Goal: Information Seeking & Learning: Learn about a topic

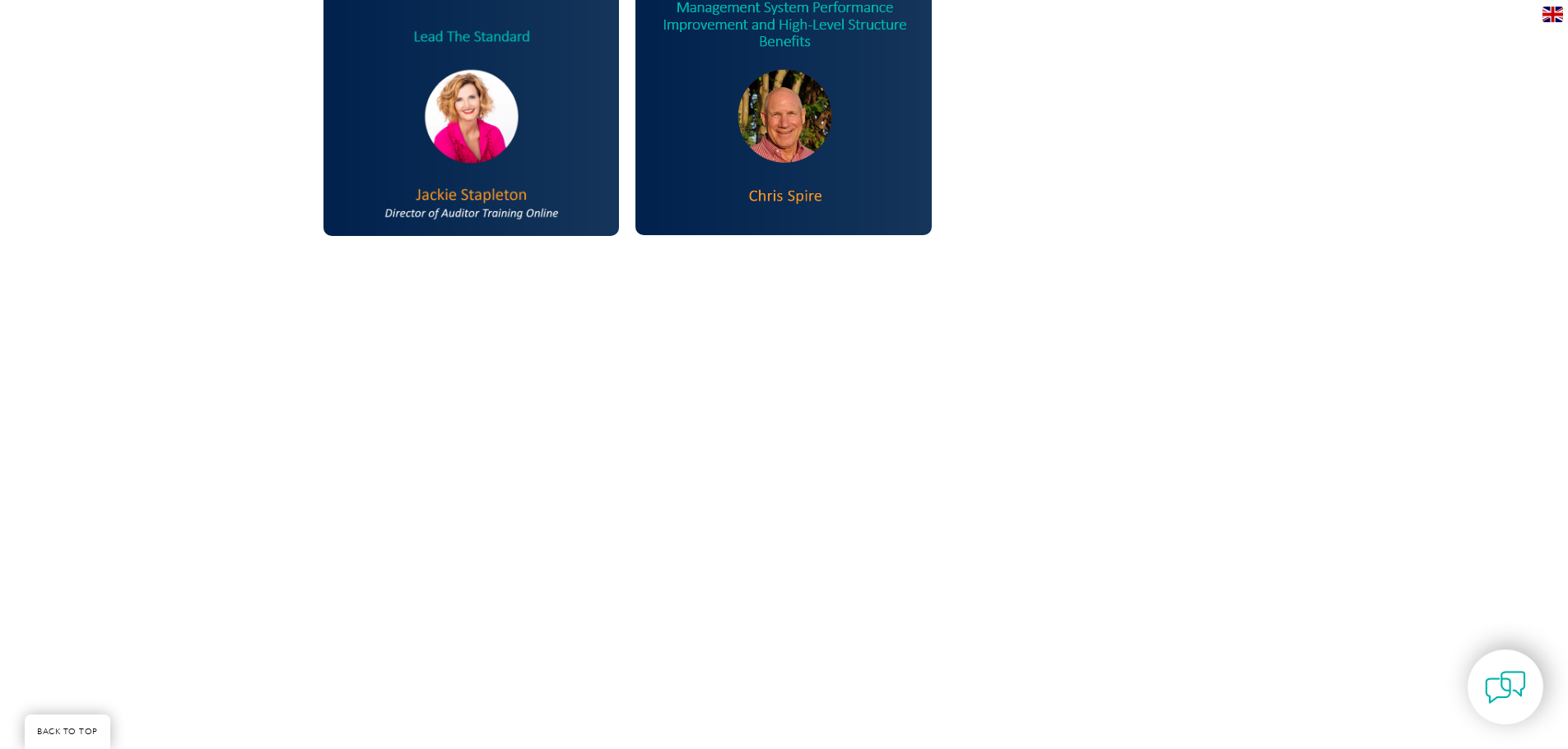
scroll to position [1727, 0]
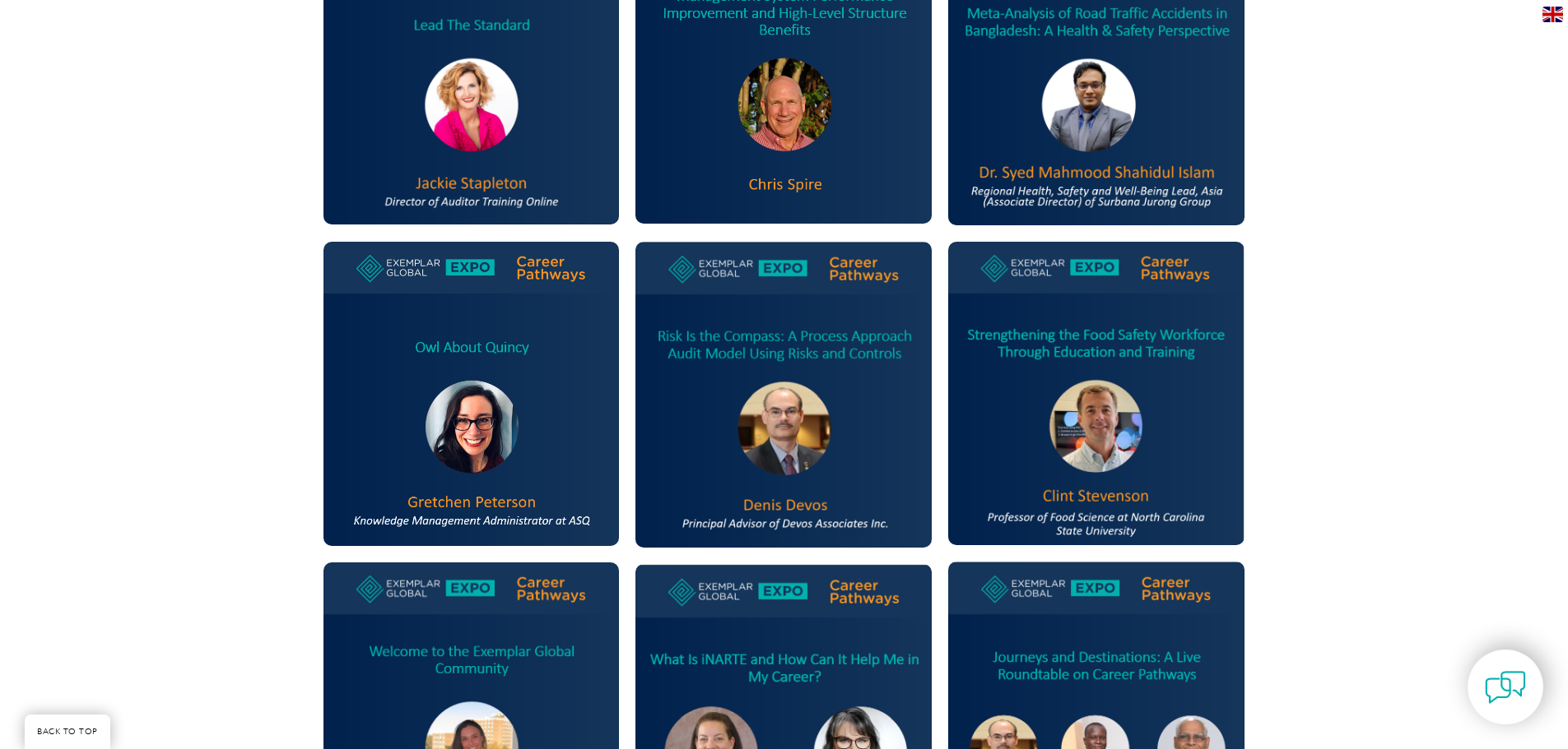
click at [482, 402] on img at bounding box center [471, 394] width 296 height 305
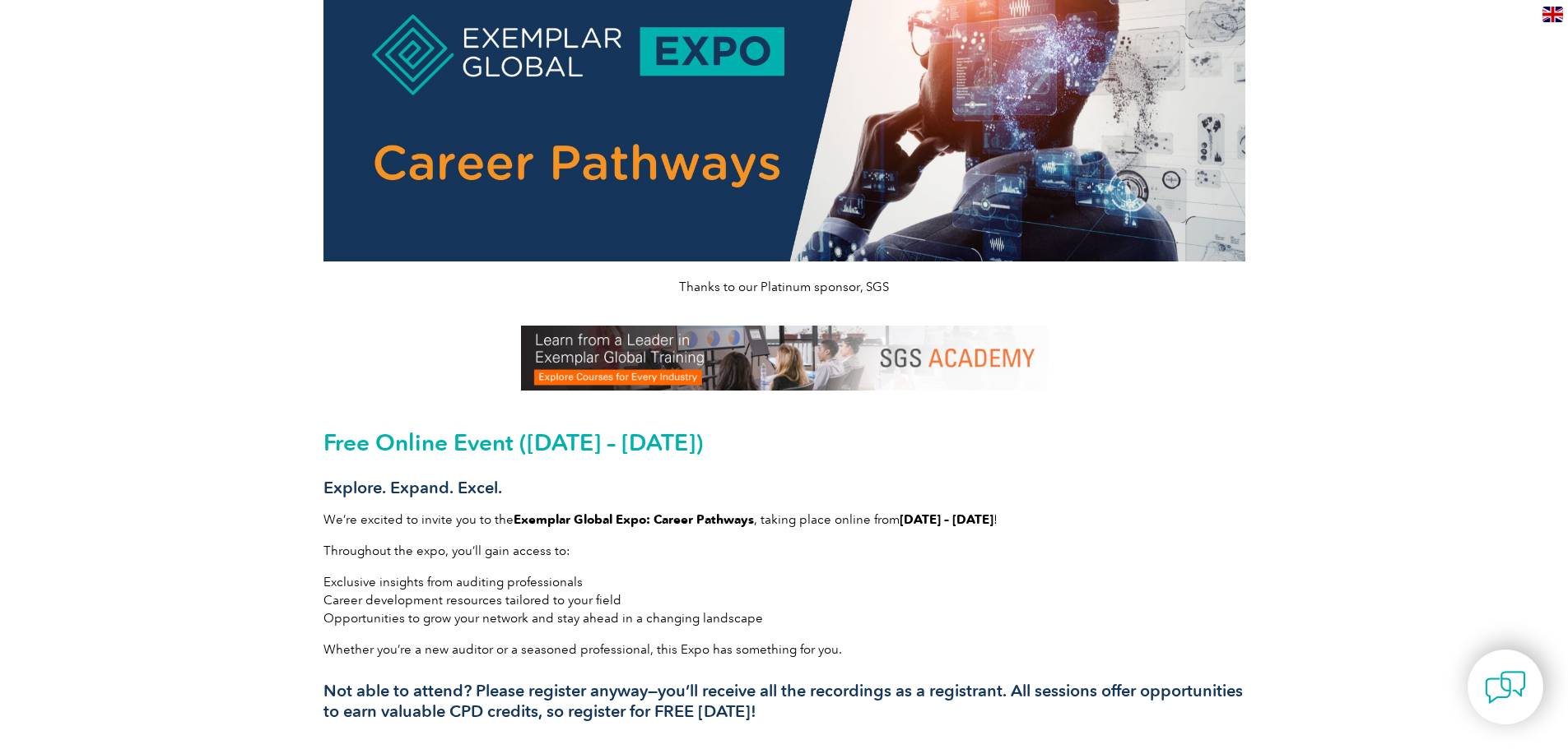
scroll to position [0, 0]
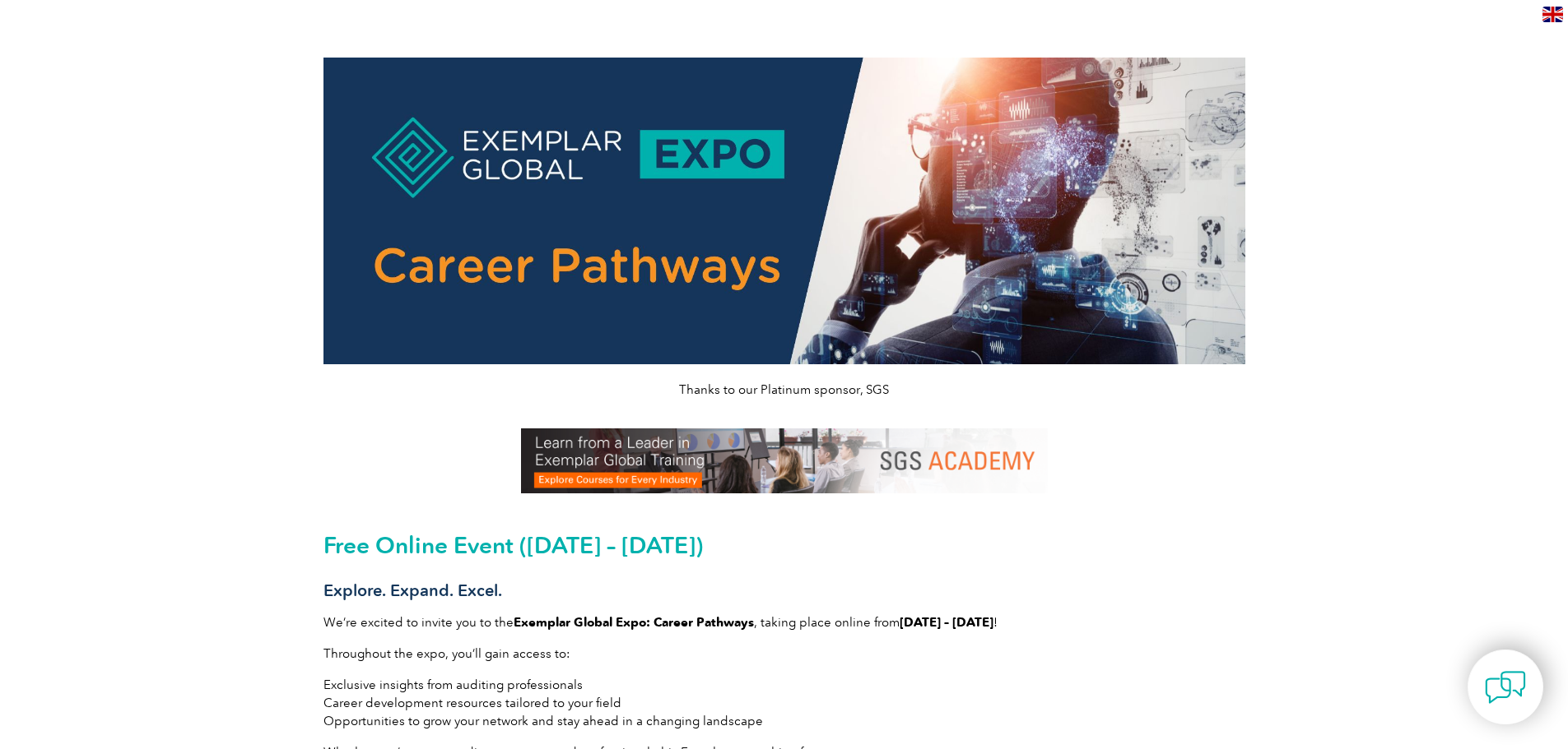
click at [657, 143] on img at bounding box center [784, 211] width 922 height 306
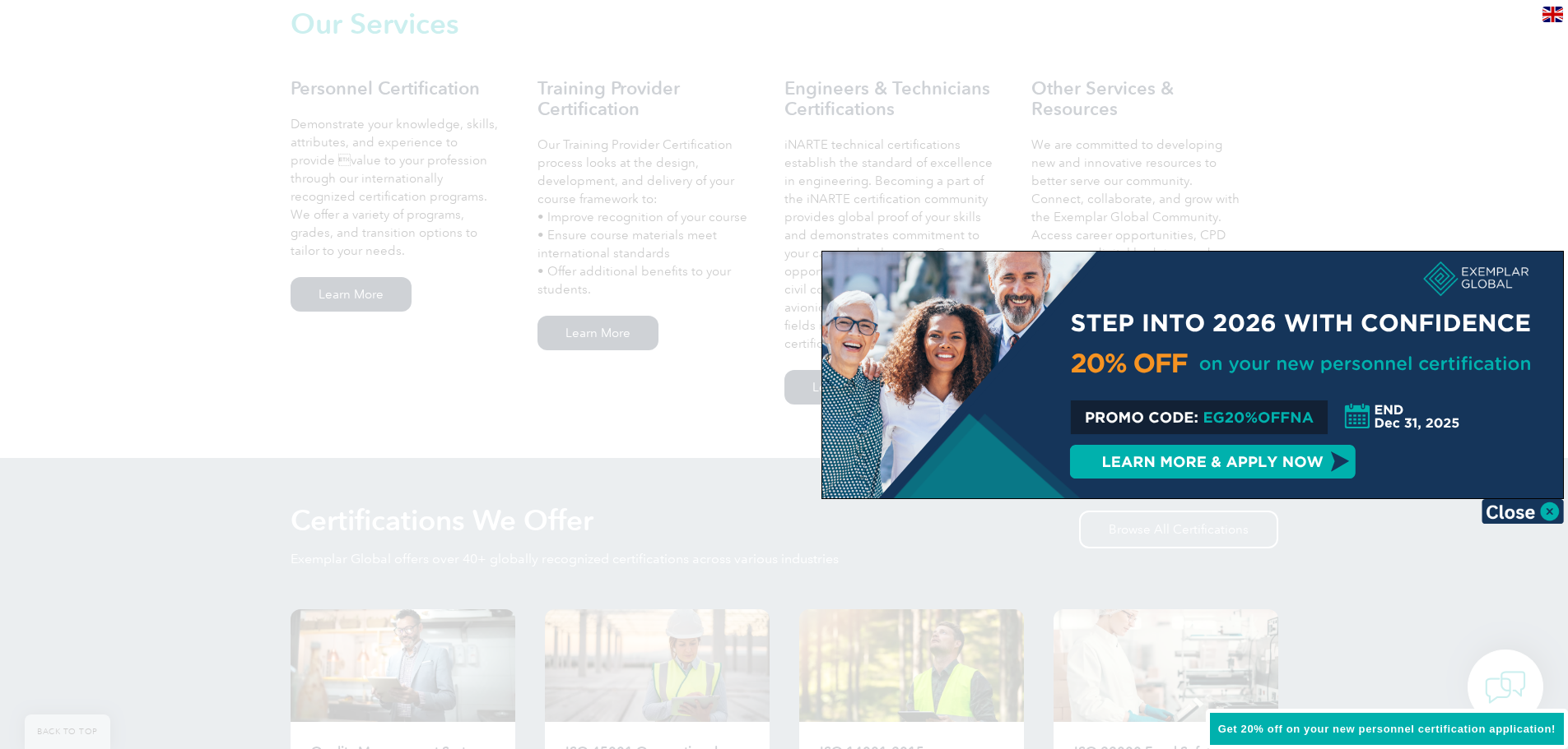
scroll to position [1399, 0]
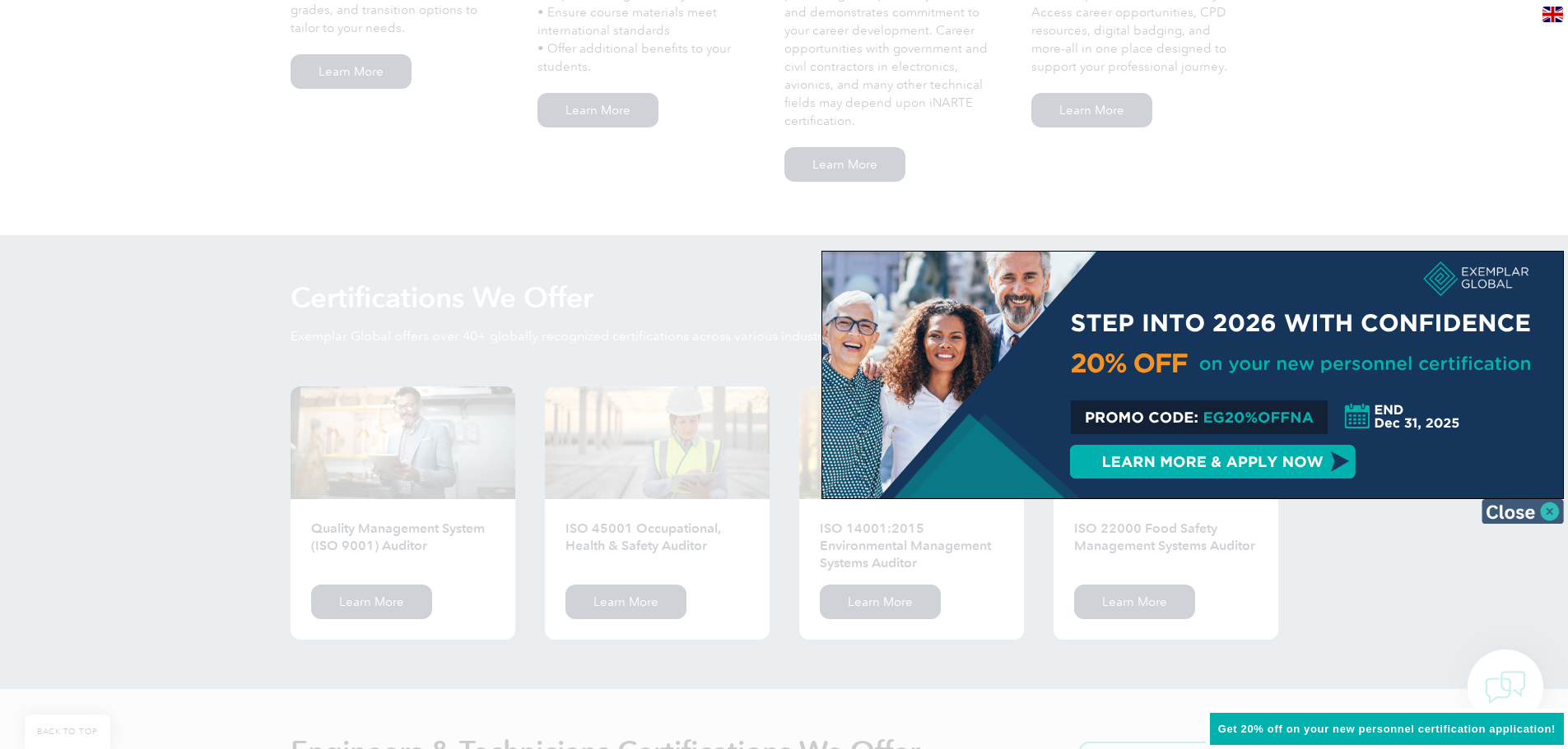
click at [1555, 511] on img at bounding box center [1522, 512] width 82 height 25
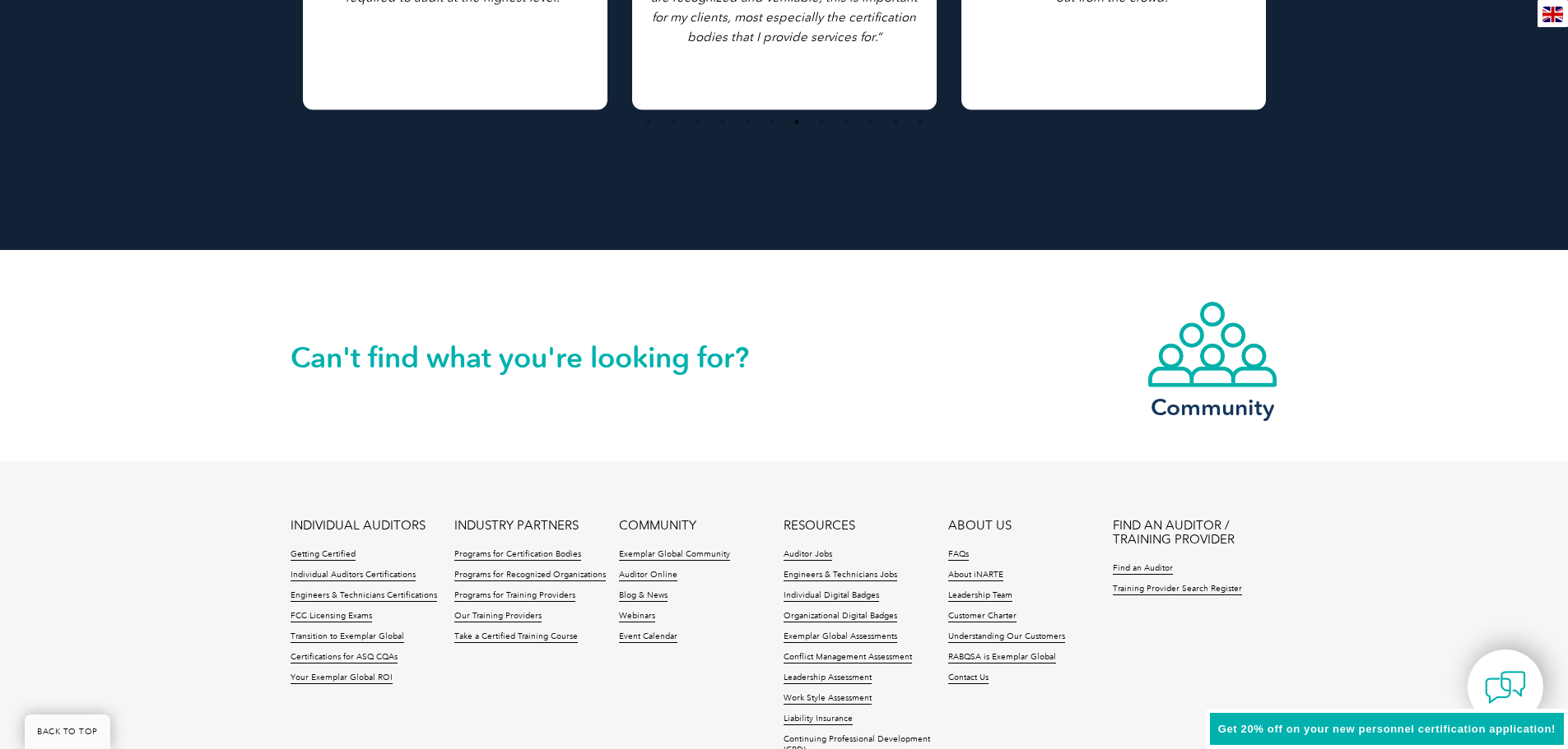
scroll to position [3619, 0]
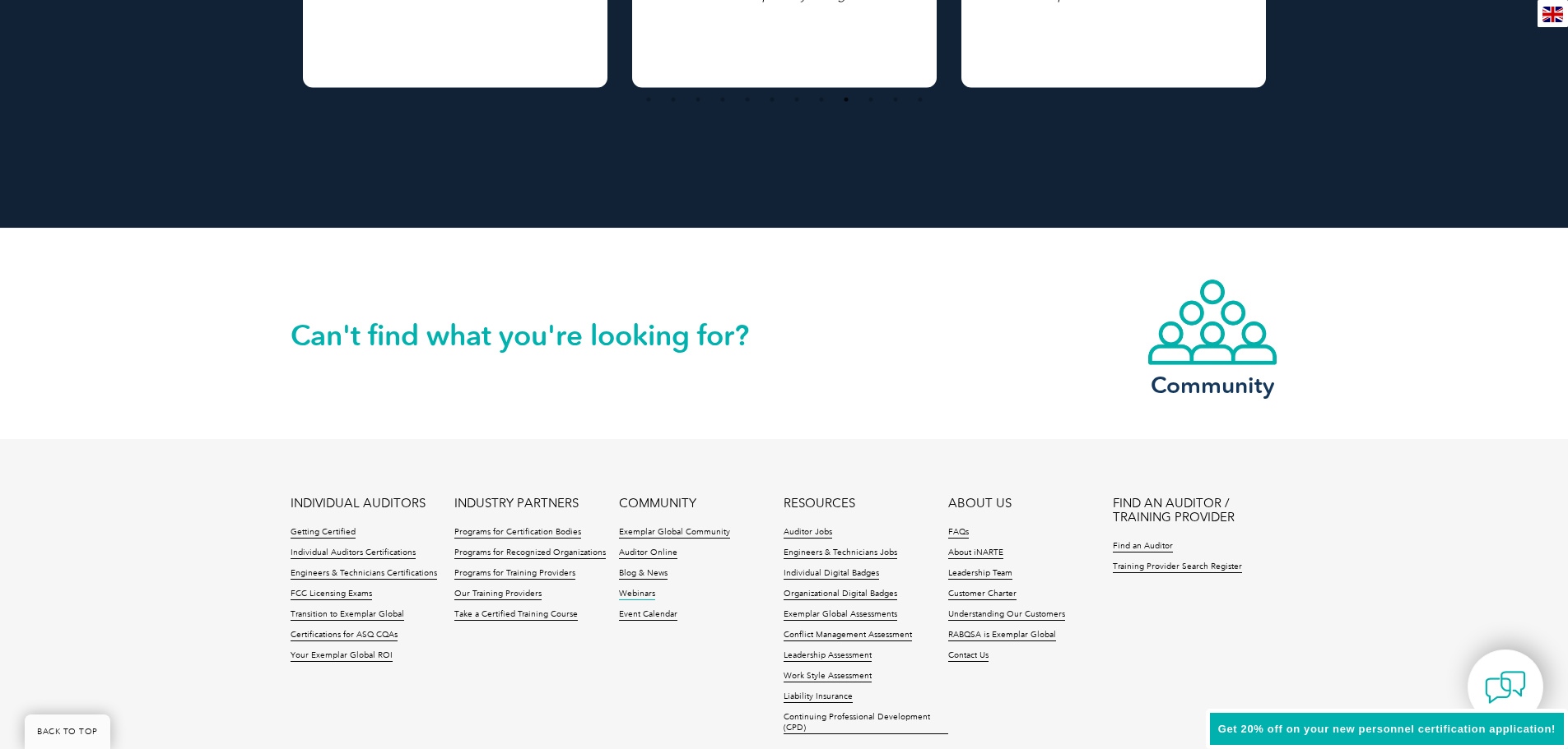
click at [633, 590] on link "Webinars" at bounding box center [637, 595] width 36 height 11
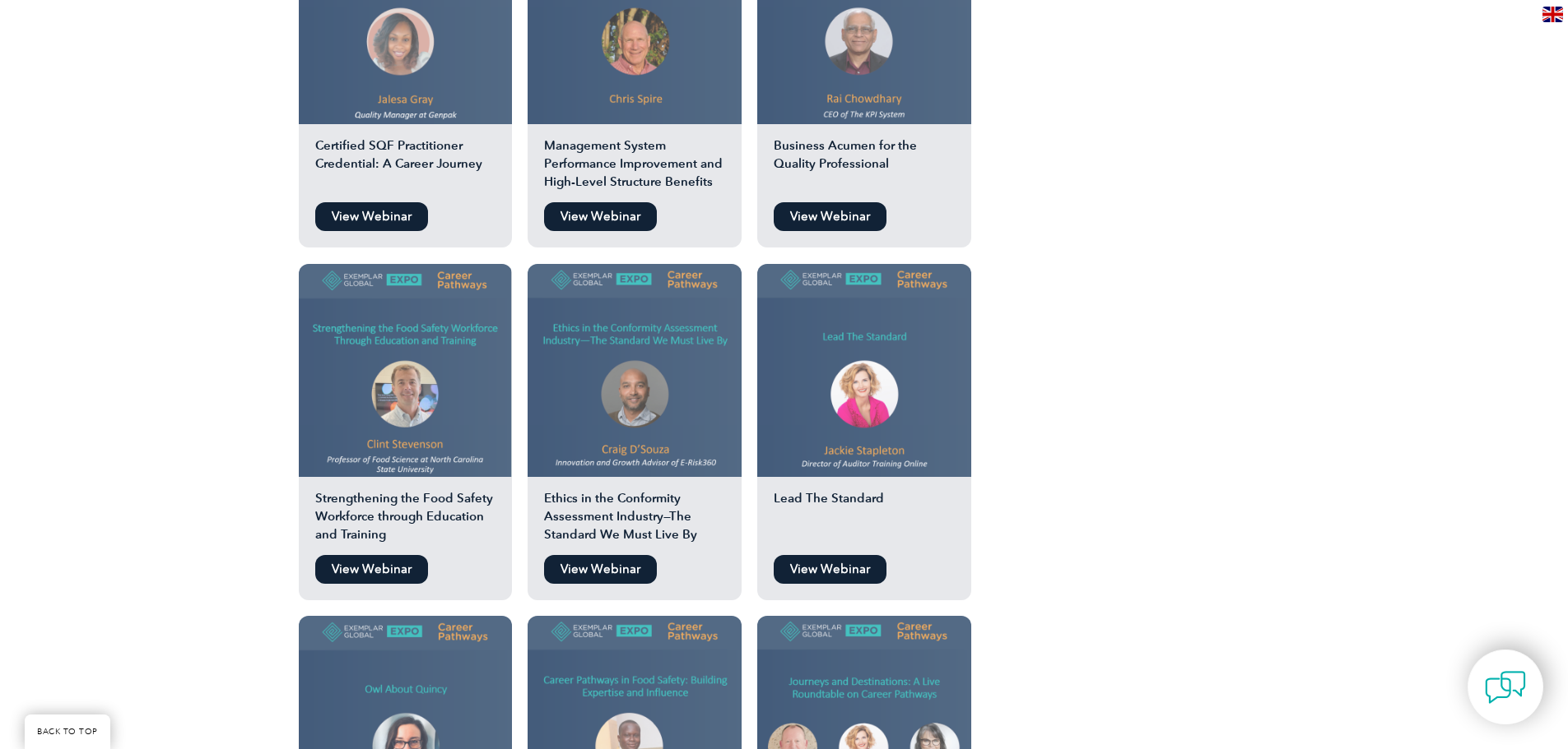
scroll to position [2386, 0]
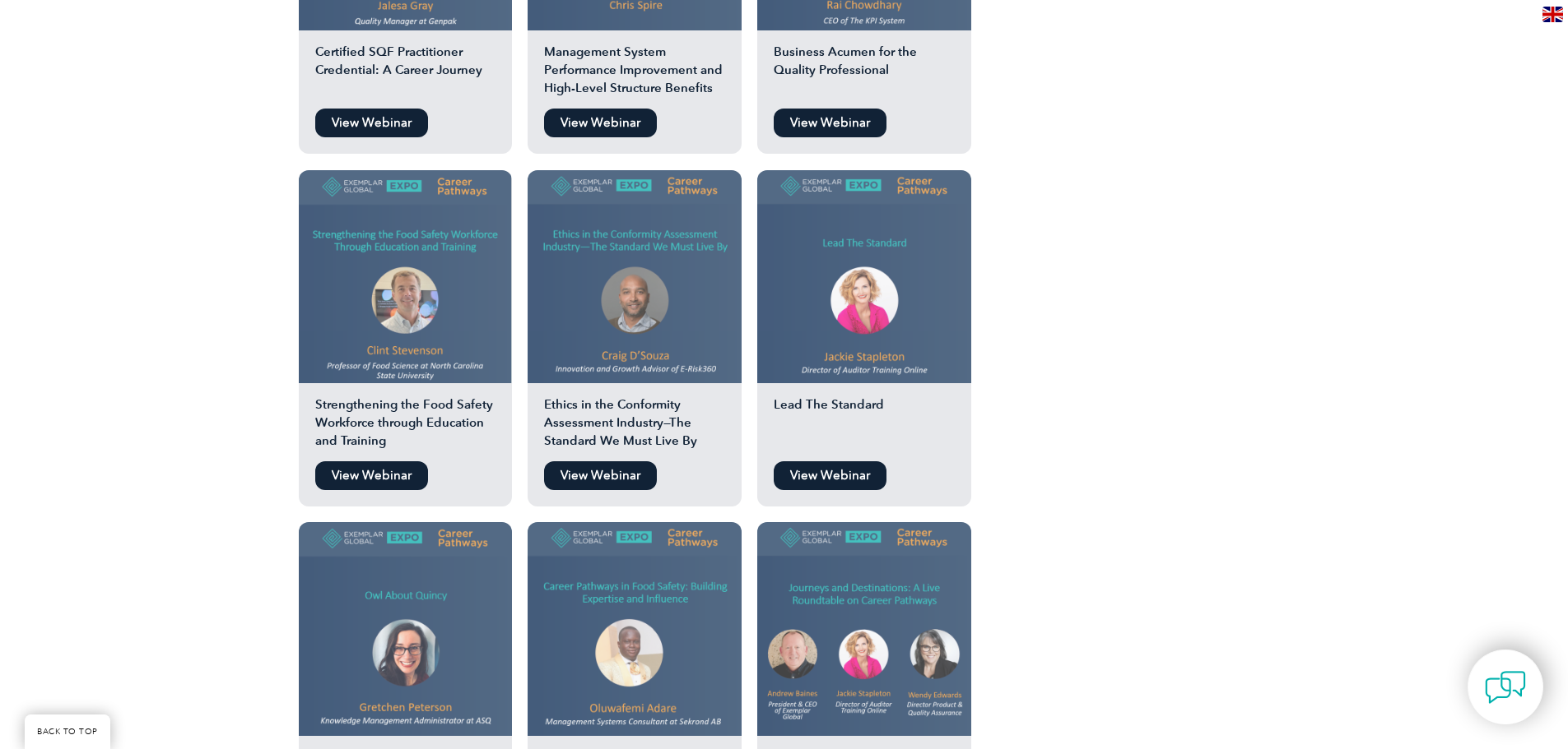
click at [443, 580] on img at bounding box center [406, 629] width 214 height 214
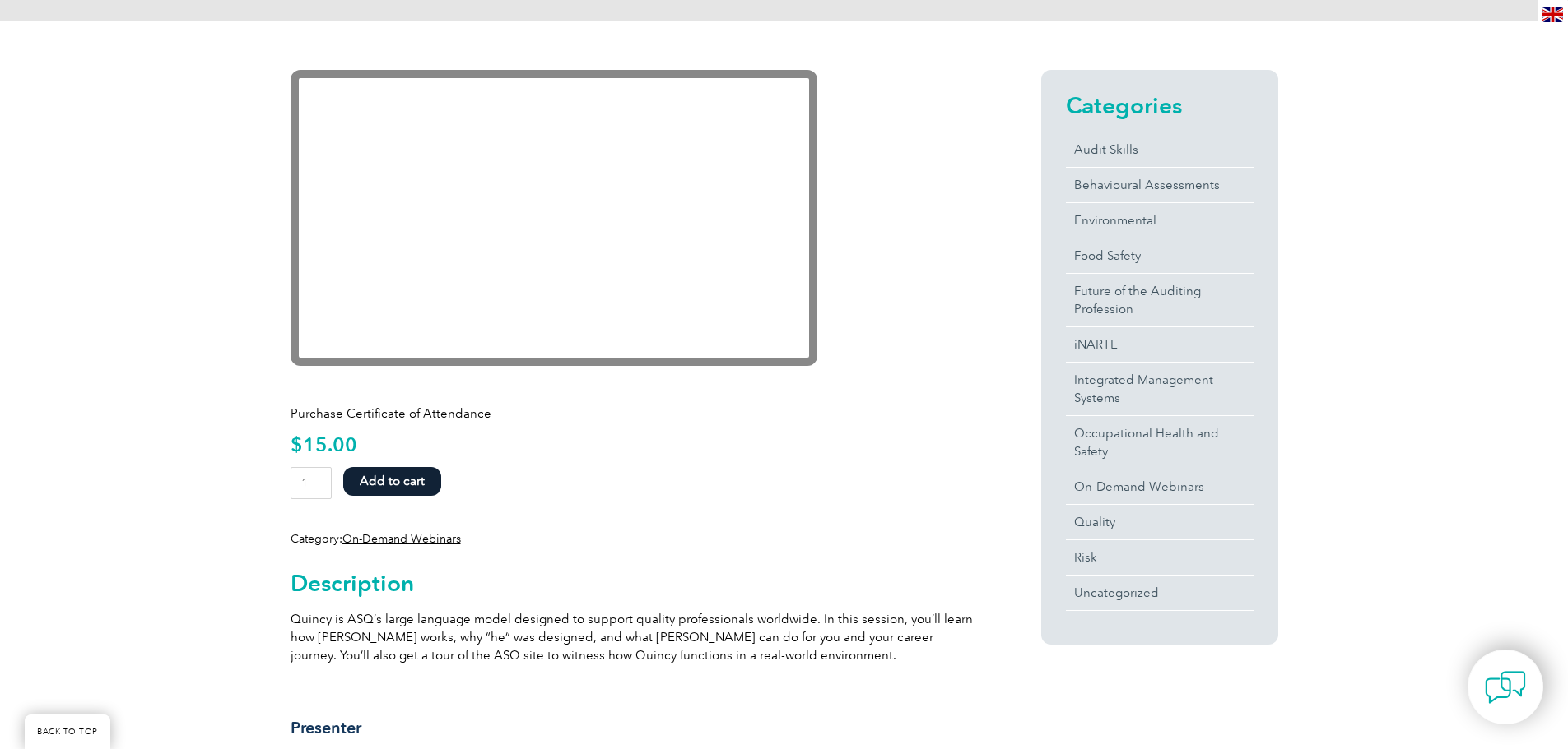
scroll to position [246, 0]
